Goal: Task Accomplishment & Management: Complete application form

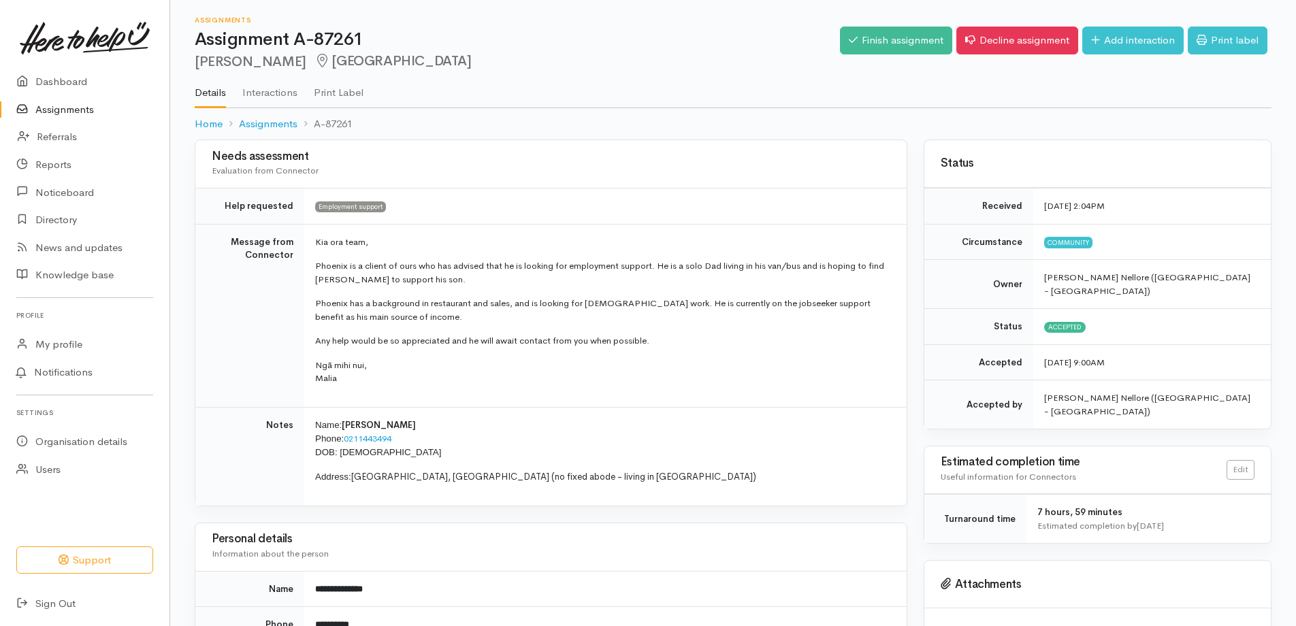
click at [82, 112] on link "Assignments" at bounding box center [84, 110] width 169 height 28
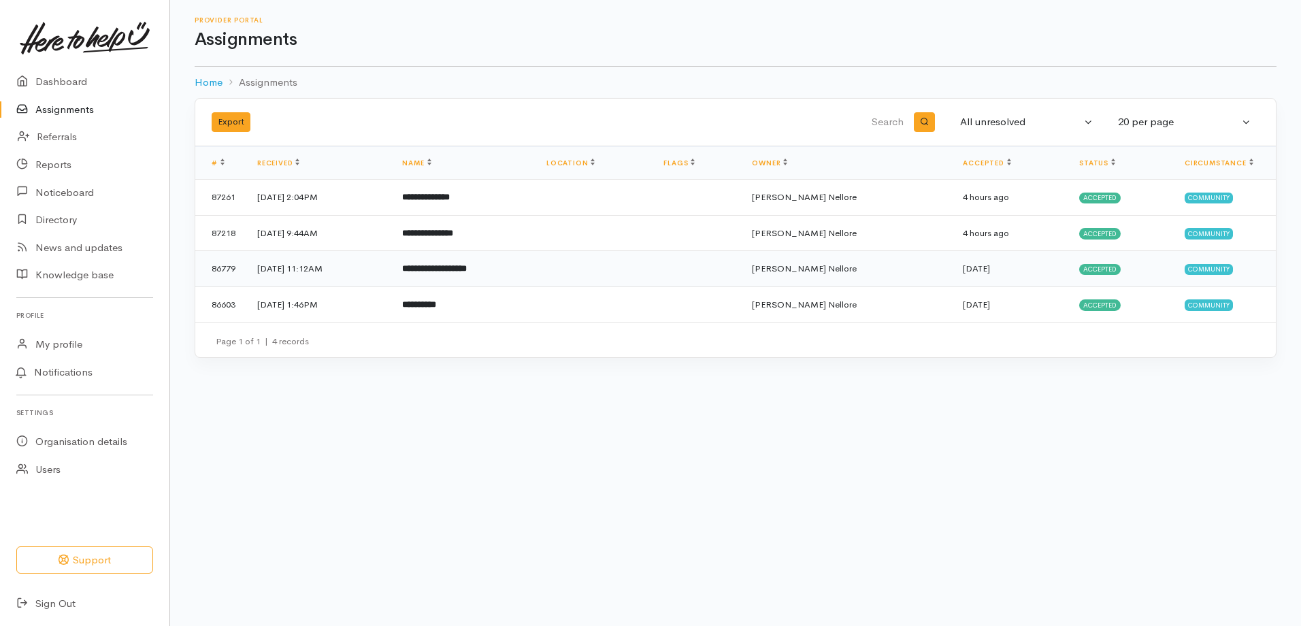
click at [606, 280] on td at bounding box center [594, 269] width 117 height 36
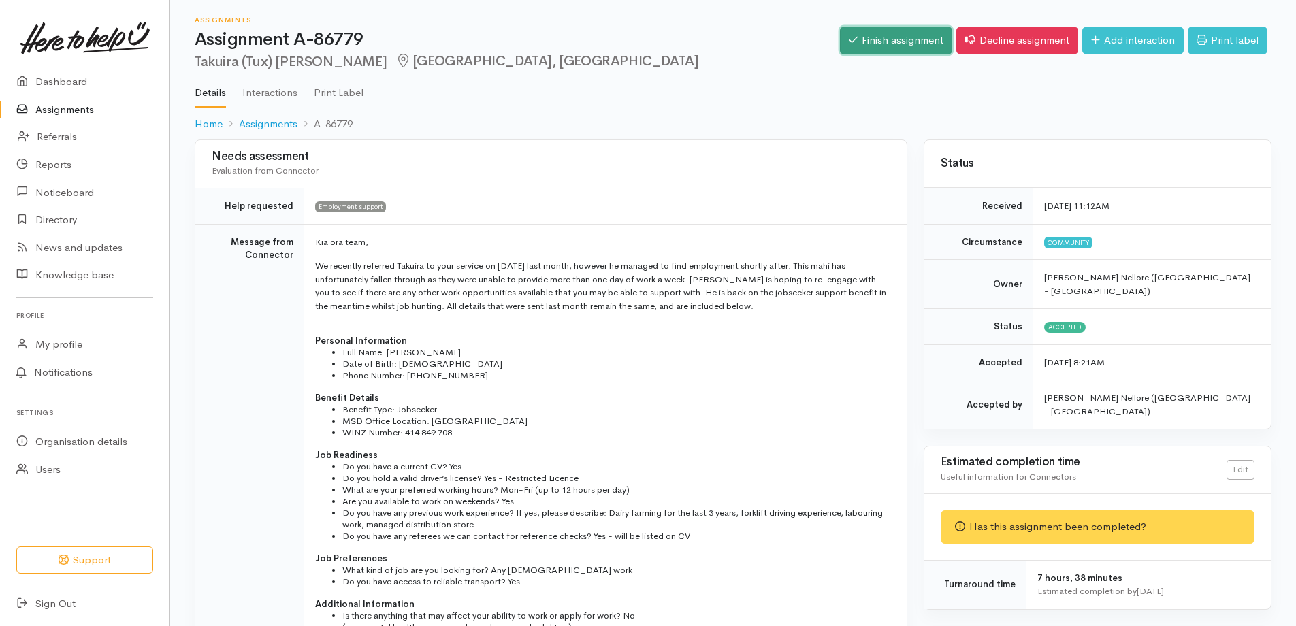
click at [914, 39] on link "Finish assignment" at bounding box center [896, 41] width 112 height 28
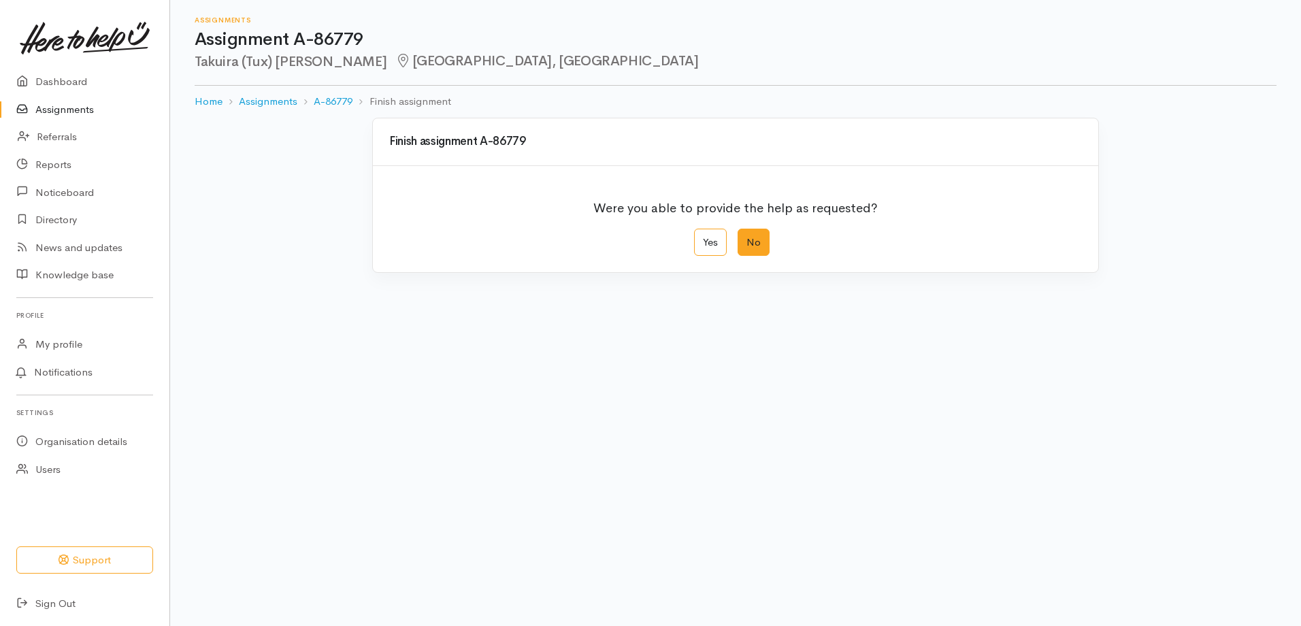
click at [748, 243] on label "No" at bounding box center [754, 243] width 32 height 28
click at [747, 238] on input "No" at bounding box center [742, 233] width 9 height 9
radio input "true"
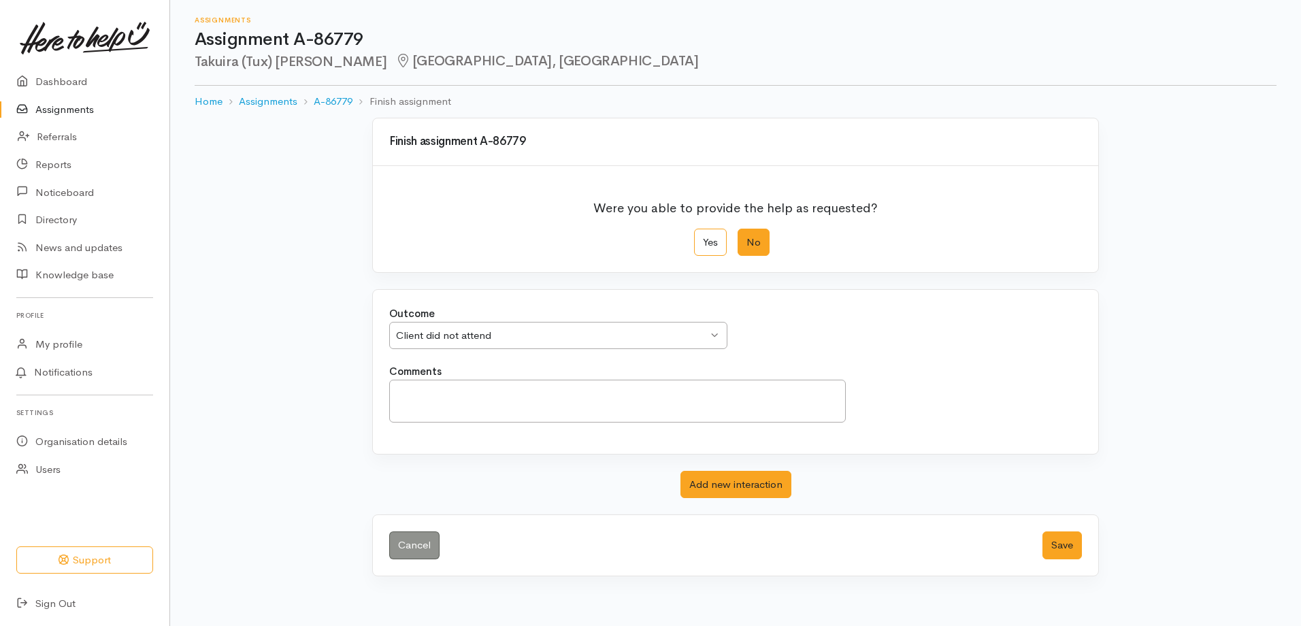
click at [510, 352] on div "Outcome Client did not attend Client did not attend Client did not attend Clien…" at bounding box center [735, 335] width 709 height 58
click at [511, 338] on div "Client did not attend" at bounding box center [552, 336] width 312 height 16
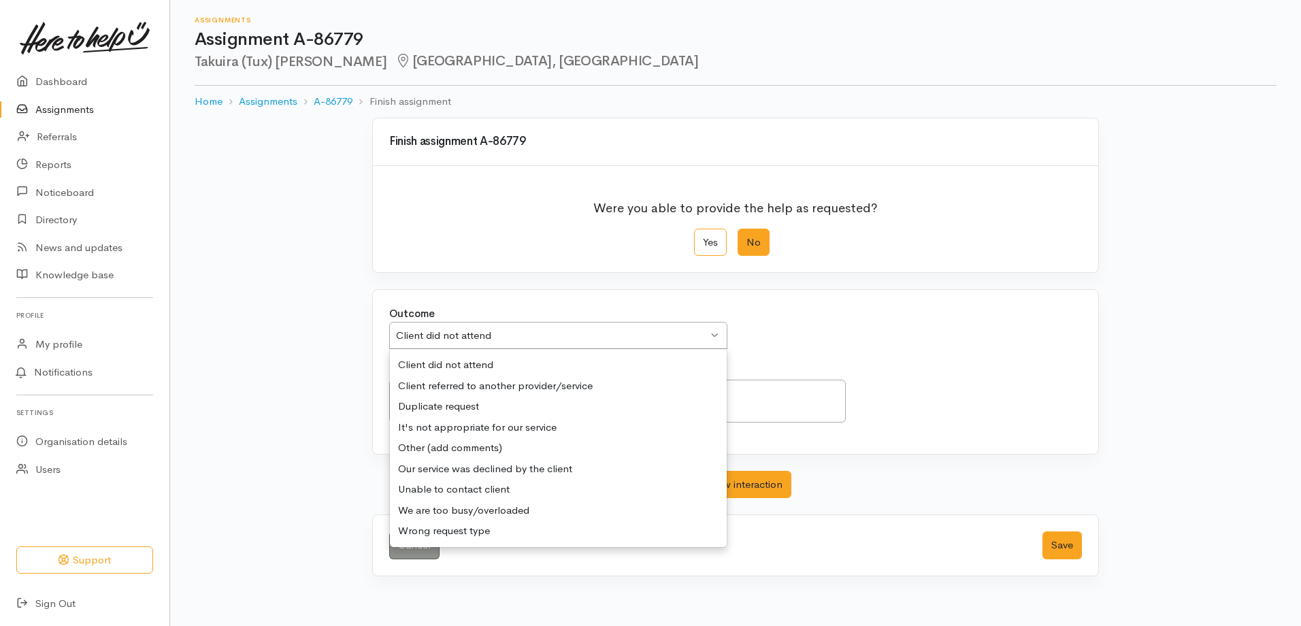
click at [511, 338] on div "Client did not attend" at bounding box center [552, 336] width 312 height 16
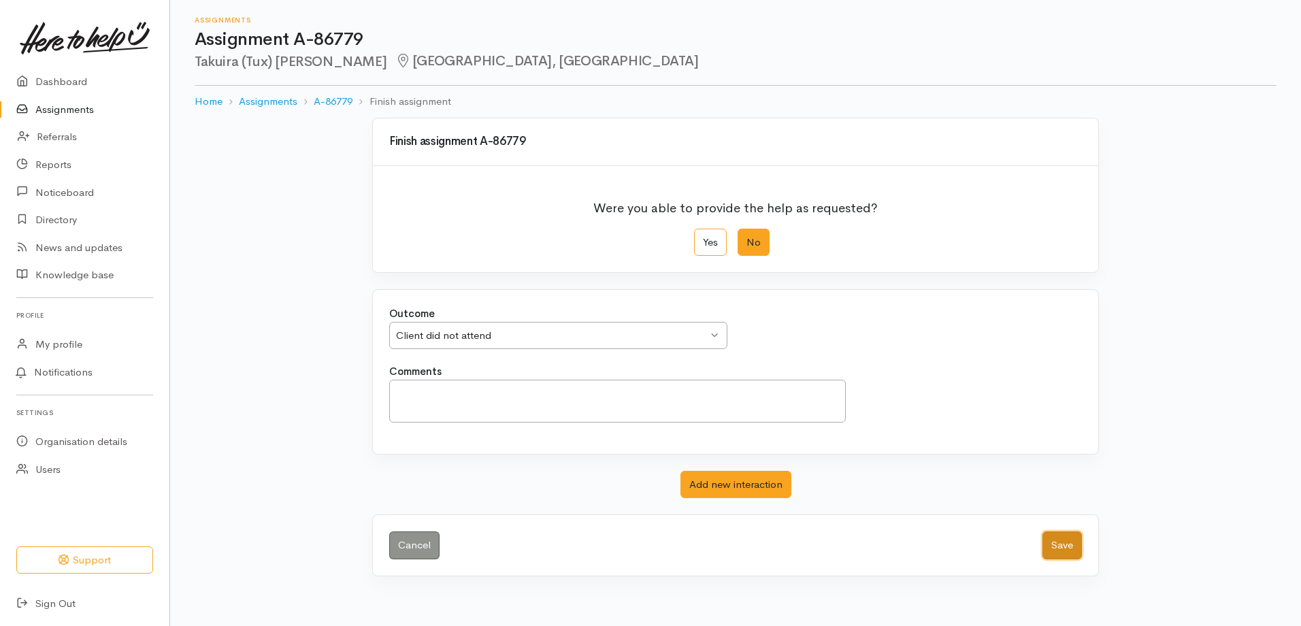
click at [1059, 543] on button "Save" at bounding box center [1062, 545] width 39 height 28
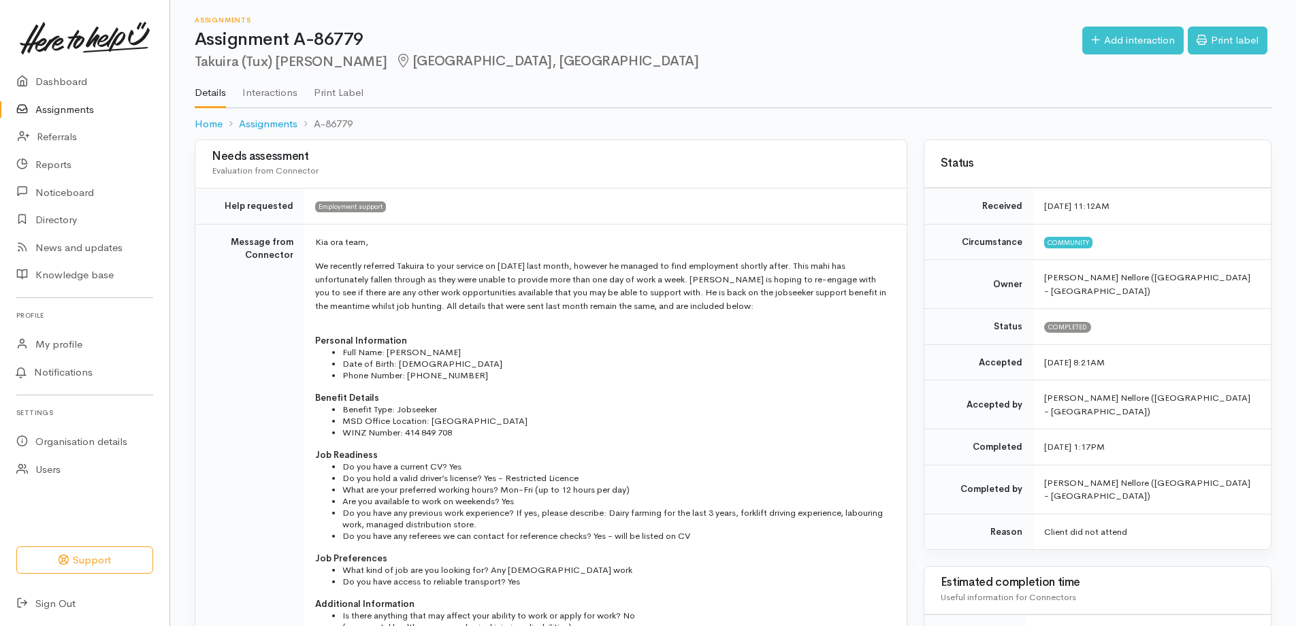
click at [79, 103] on link "Assignments" at bounding box center [84, 110] width 169 height 28
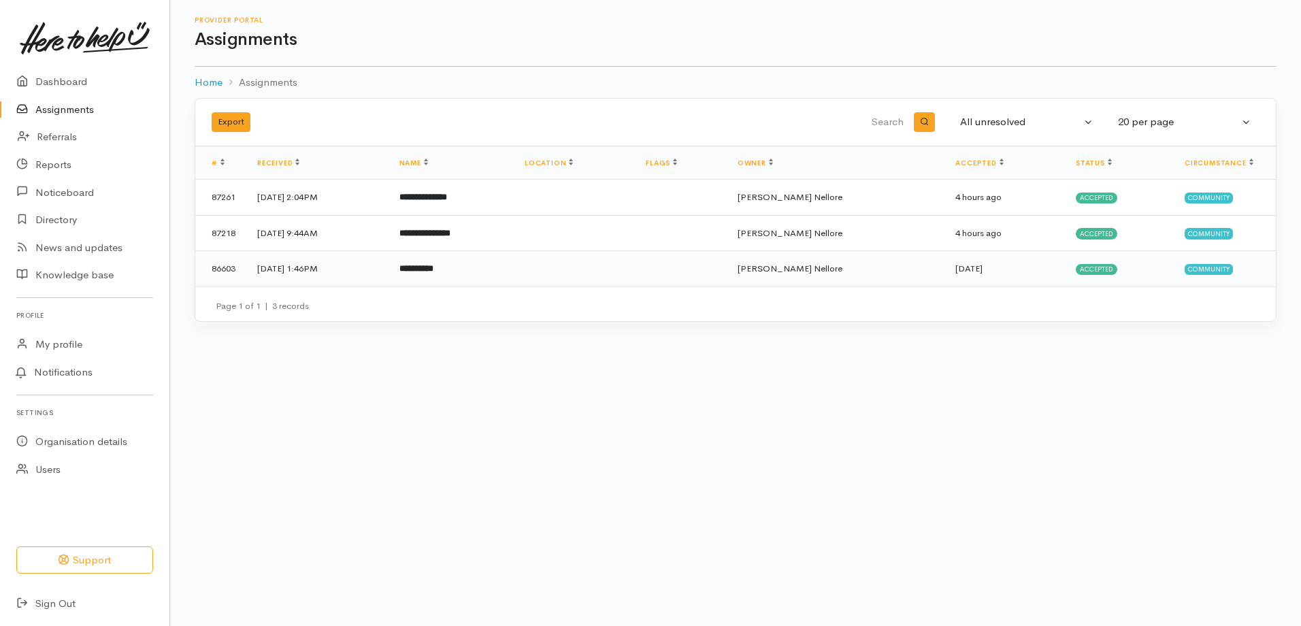
click at [304, 267] on td "15 Jul 2025, 1:46PM" at bounding box center [317, 268] width 142 height 35
